Goal: Book appointment/travel/reservation

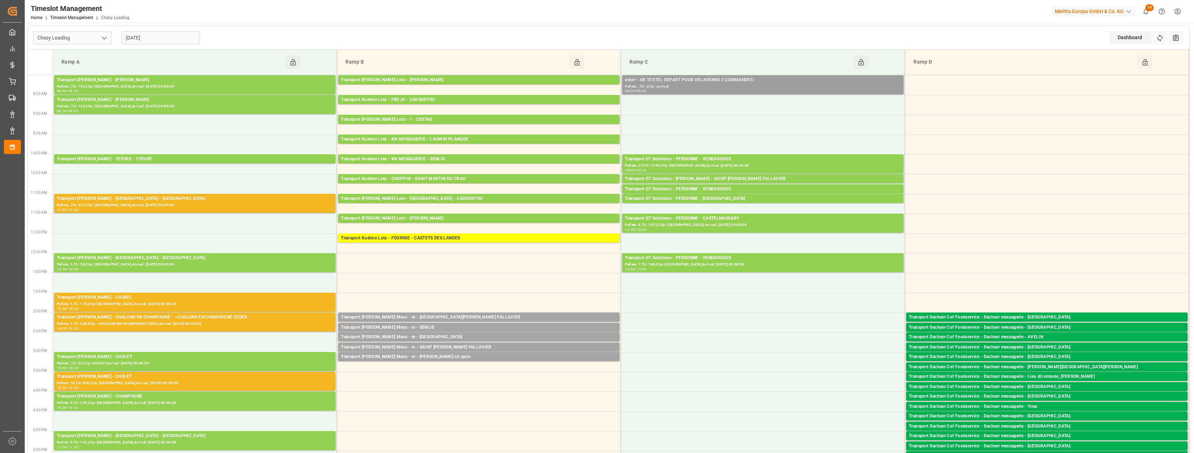
click at [641, 85] on div "Pallets: ,TU: ,City: ,Arrival:" at bounding box center [763, 87] width 276 height 6
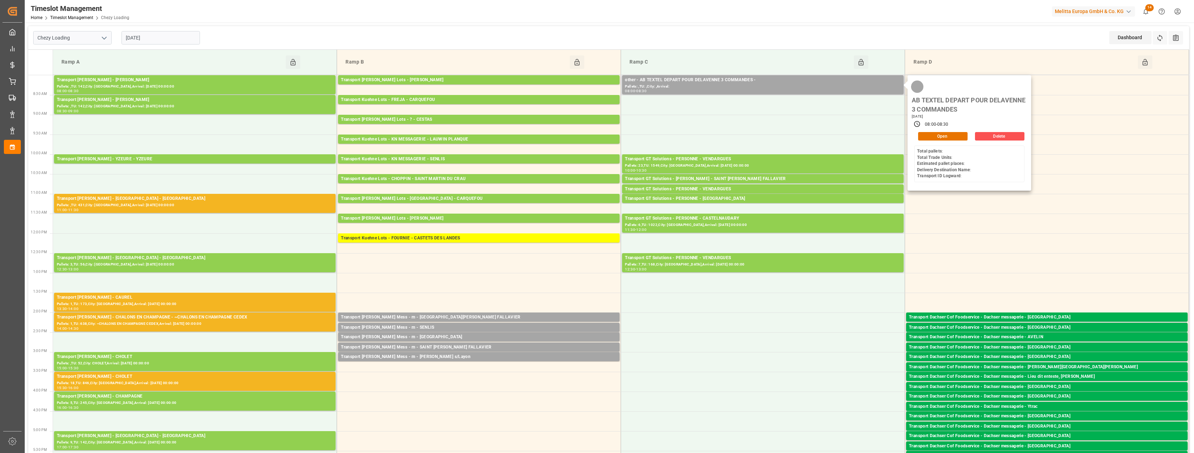
click at [998, 142] on div "AB TEXTEL DEPART POUR DELAVENNE 3 COMMANDES [DATE] 08:00 - 08:30 Open Delete To…" at bounding box center [969, 132] width 124 height 115
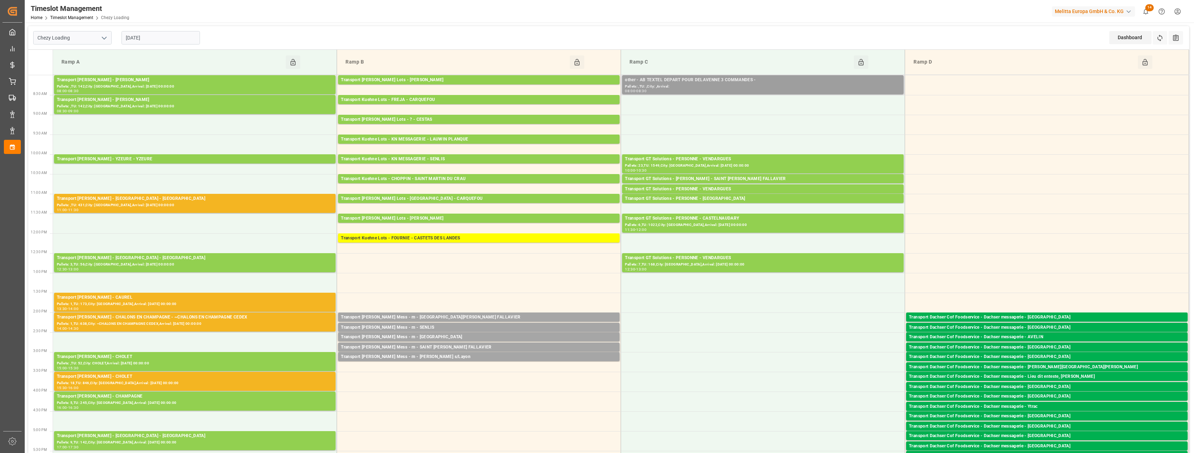
click at [826, 90] on div "08:00 - 08:30" at bounding box center [763, 91] width 276 height 4
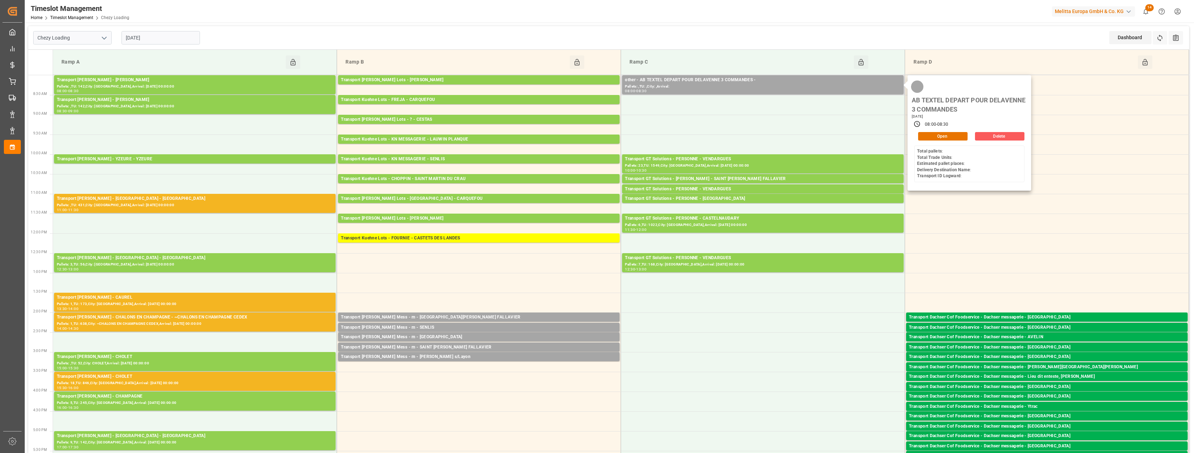
click at [996, 138] on button "Delete" at bounding box center [999, 136] width 49 height 8
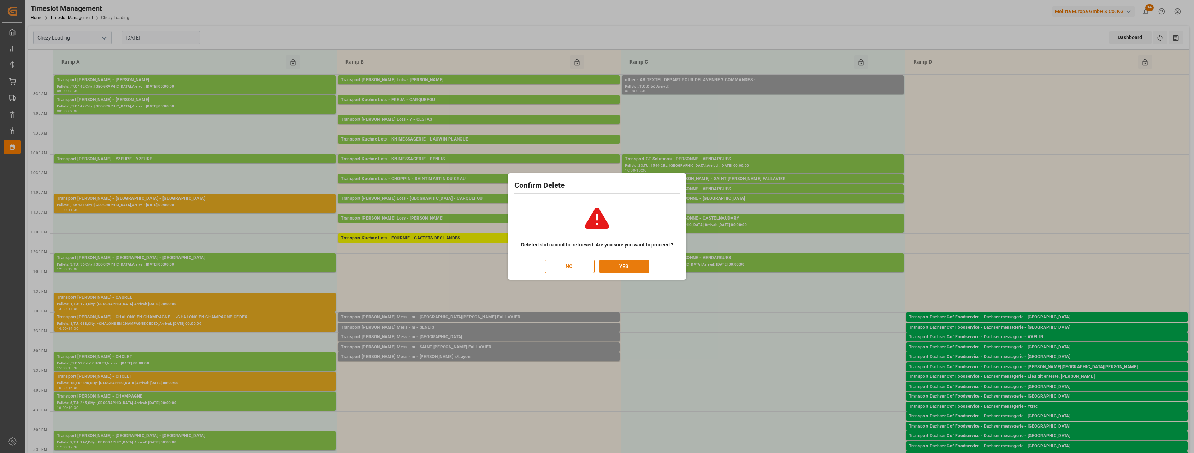
click at [616, 265] on button "YES" at bounding box center [623, 266] width 49 height 13
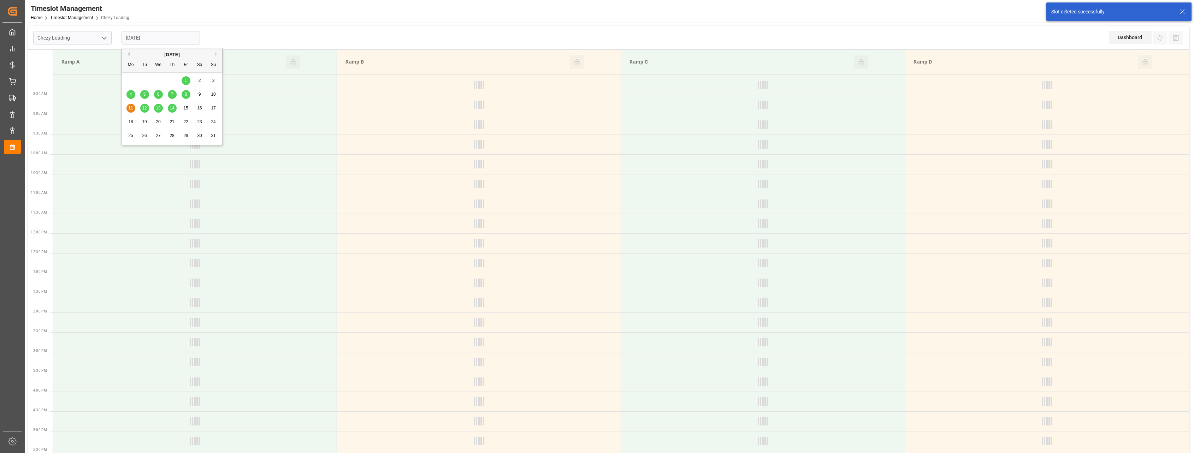
click at [167, 39] on input "[DATE]" at bounding box center [160, 37] width 78 height 13
click at [143, 111] on div "12" at bounding box center [144, 108] width 9 height 8
click at [157, 38] on input "[DATE]" at bounding box center [160, 37] width 78 height 13
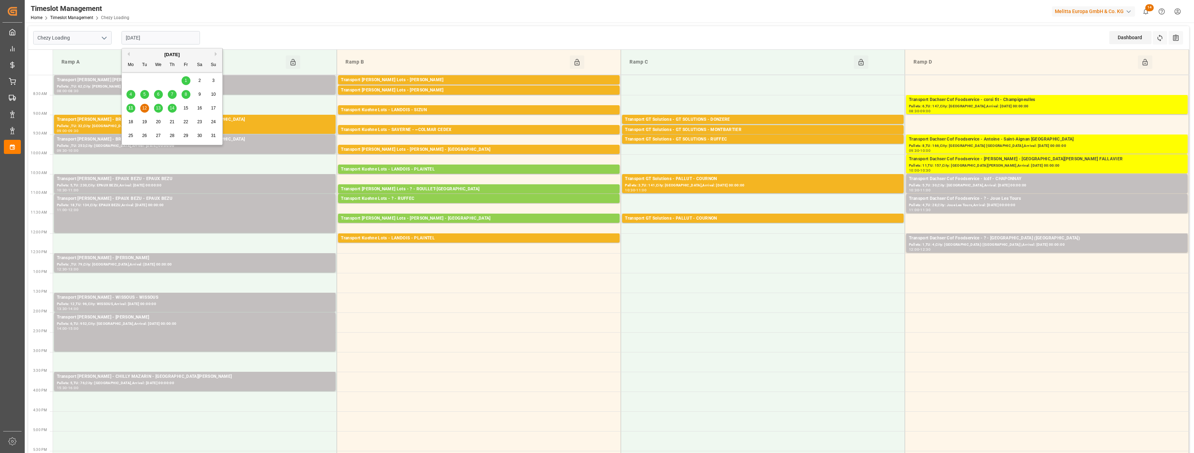
click at [161, 109] on div "13" at bounding box center [158, 108] width 9 height 8
type input "[DATE]"
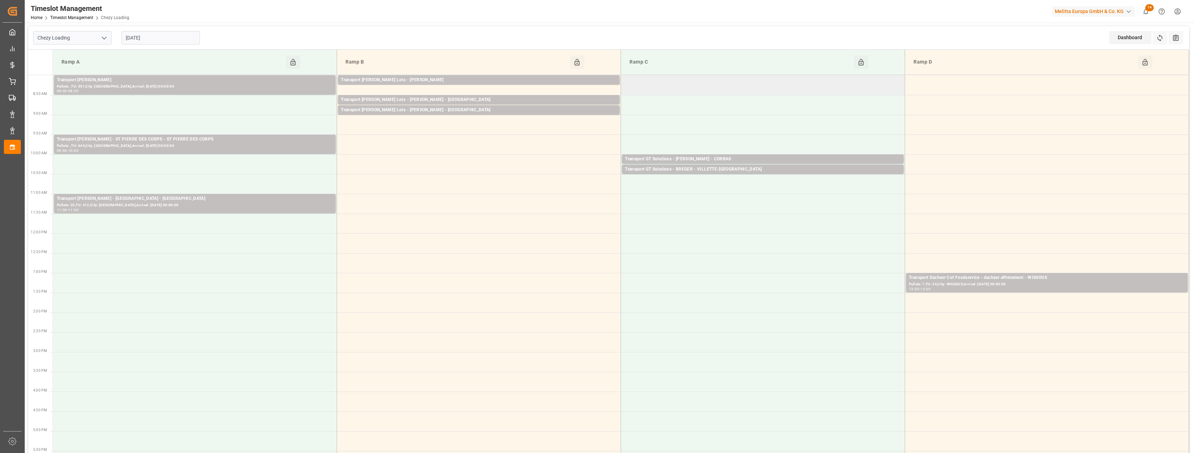
click at [751, 91] on td at bounding box center [763, 85] width 284 height 20
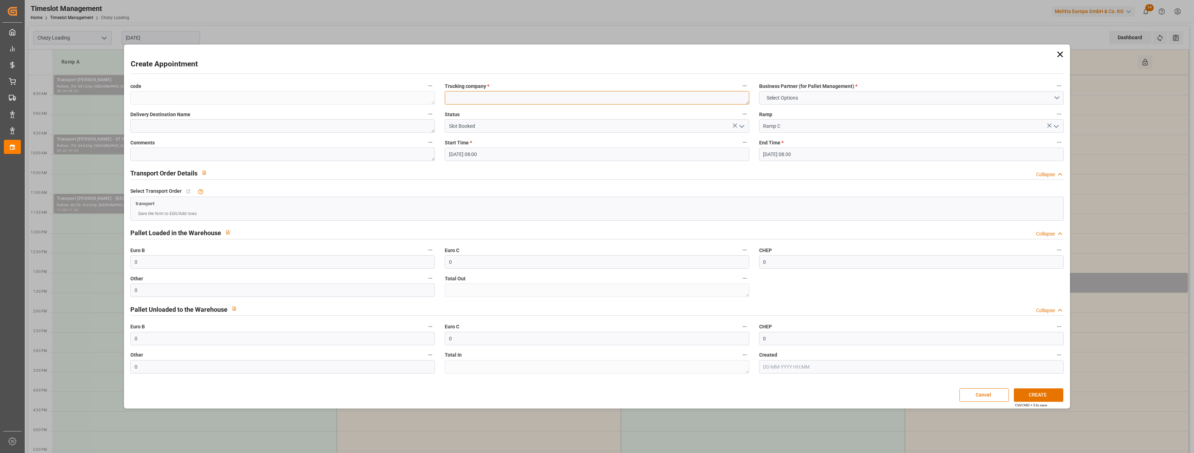
click at [582, 101] on textarea at bounding box center [597, 97] width 304 height 13
type textarea "ab textel 33 pu [PERSON_NAME]"
click at [791, 96] on span "Select Options" at bounding box center [782, 97] width 38 height 7
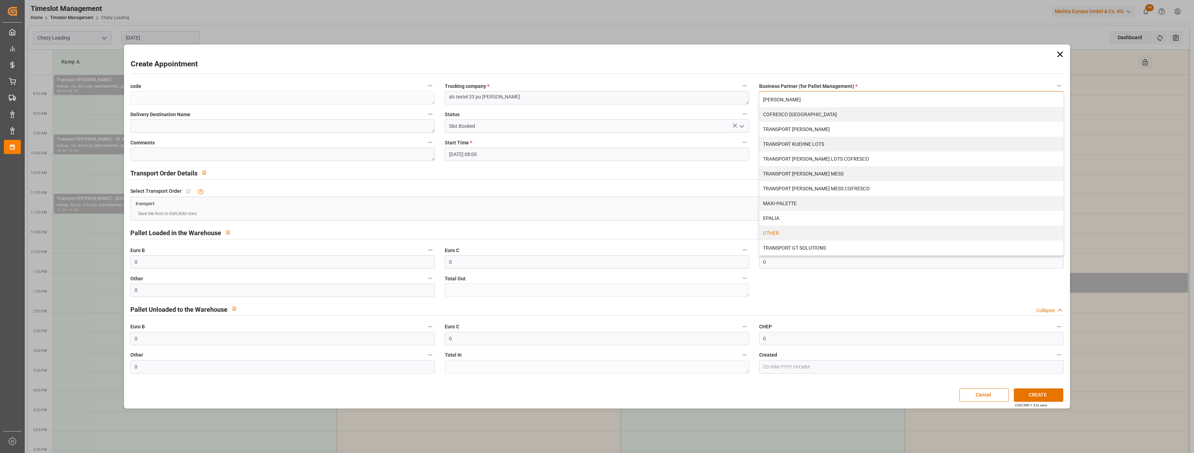
click at [768, 230] on div "OTHER" at bounding box center [911, 233] width 304 height 15
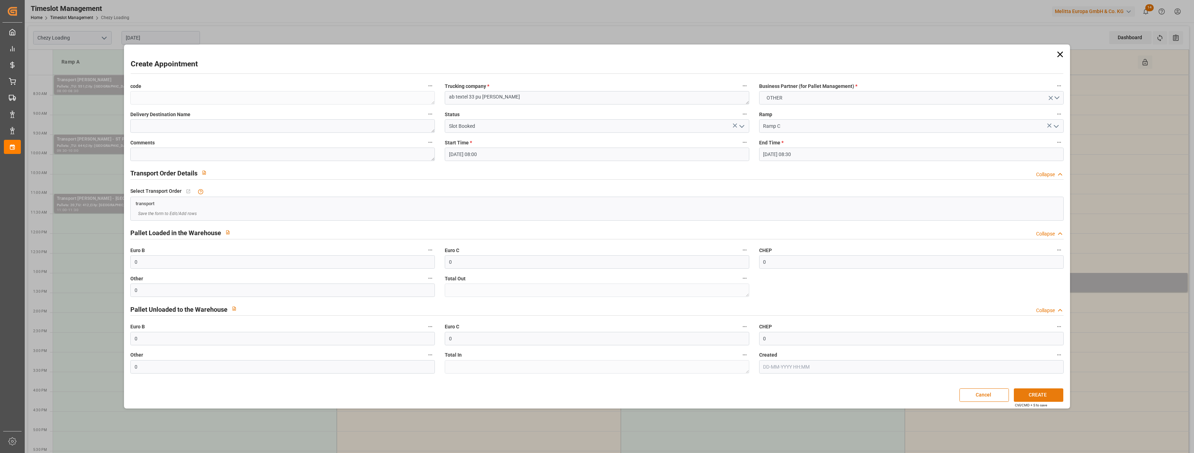
click at [1031, 393] on button "CREATE" at bounding box center [1037, 394] width 49 height 13
